Goal: Transaction & Acquisition: Purchase product/service

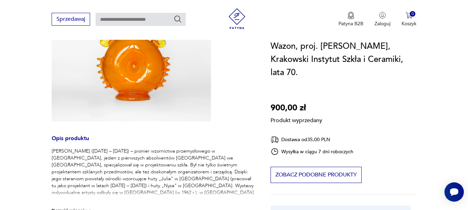
scroll to position [130, 0]
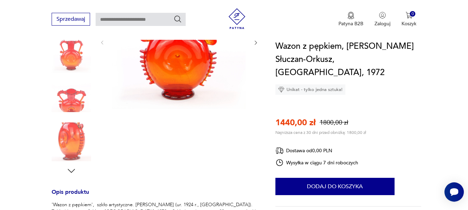
scroll to position [177, 0]
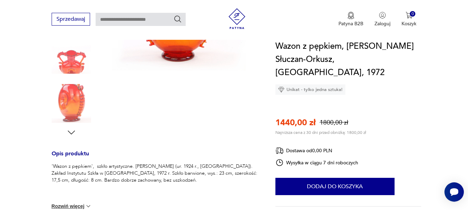
click at [76, 134] on icon "button" at bounding box center [71, 133] width 10 height 10
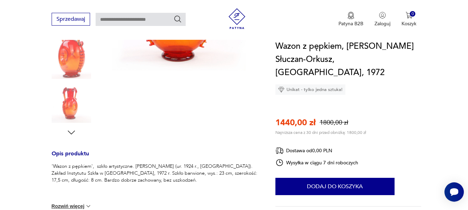
click at [76, 134] on icon "button" at bounding box center [71, 133] width 10 height 10
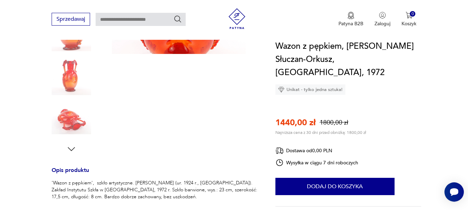
click at [76, 134] on img at bounding box center [72, 120] width 40 height 40
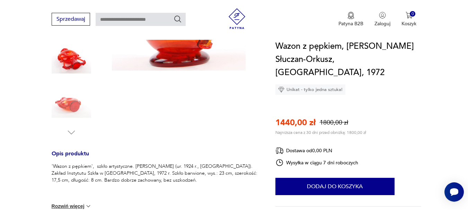
click at [71, 105] on img at bounding box center [72, 104] width 40 height 40
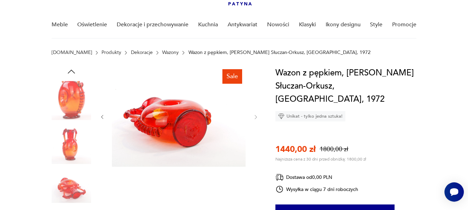
scroll to position [26, 0]
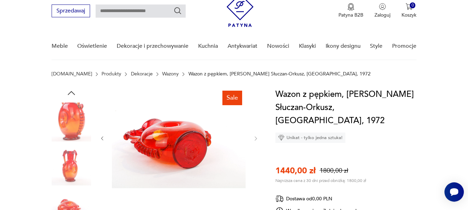
click at [70, 91] on icon "button" at bounding box center [71, 93] width 10 height 10
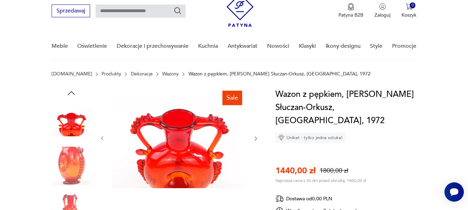
click at [70, 91] on icon "button" at bounding box center [71, 93] width 10 height 10
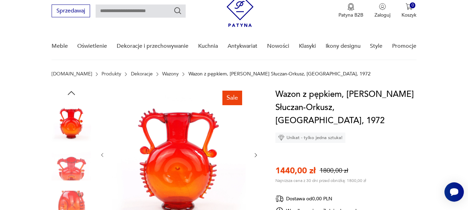
click at [71, 158] on img at bounding box center [72, 166] width 40 height 40
